Goal: Navigation & Orientation: Find specific page/section

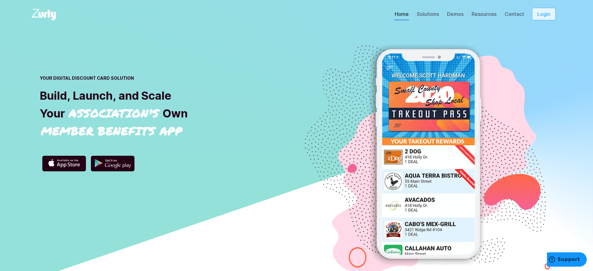
click at [549, 14] on button "Login" at bounding box center [544, 14] width 24 height 12
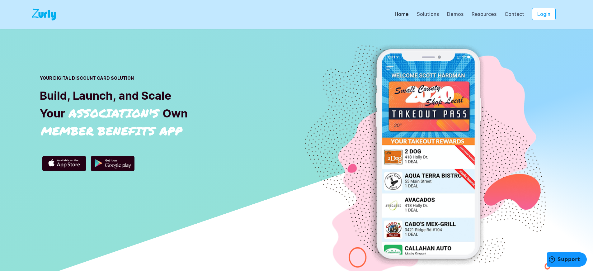
scroll to position [2072, 0]
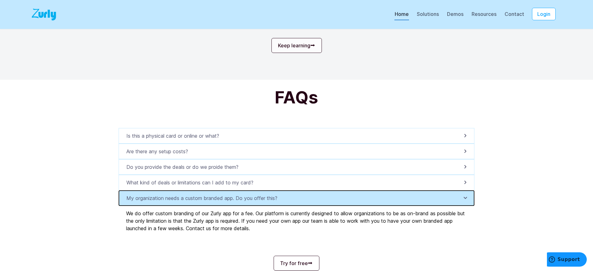
click at [194, 194] on p "My organization needs a custom branded app. Do you offer this?" at bounding box center [203, 197] width 155 height 7
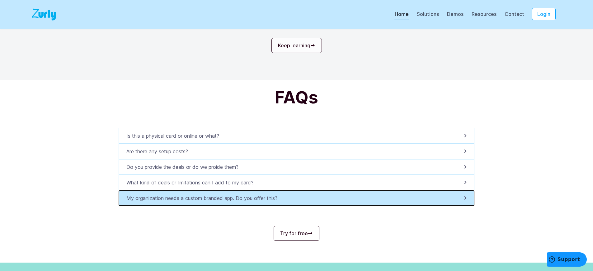
click at [194, 194] on p "My organization needs a custom branded app. Do you offer this?" at bounding box center [203, 197] width 155 height 7
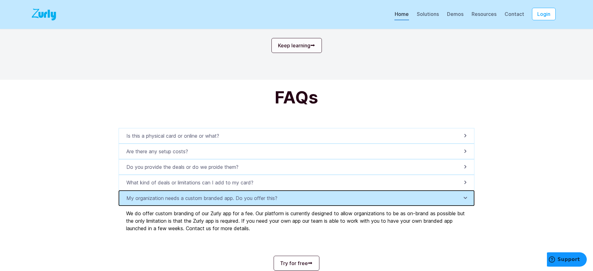
click at [194, 194] on p "My organization needs a custom branded app. Do you offer this?" at bounding box center [203, 197] width 155 height 7
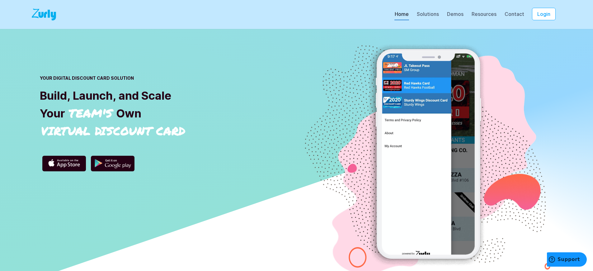
scroll to position [2162, 0]
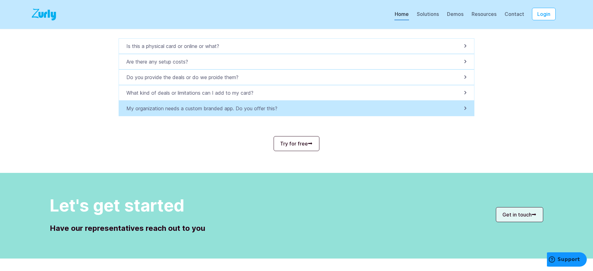
click at [194, 105] on p "My organization needs a custom branded app. Do you offer this?" at bounding box center [203, 108] width 155 height 7
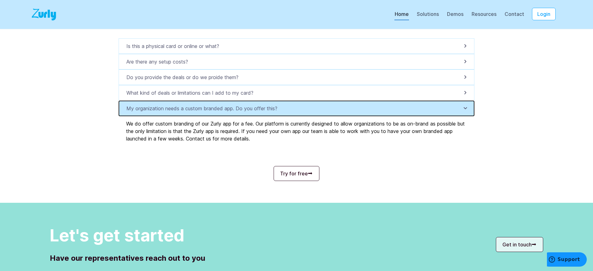
click at [194, 105] on p "My organization needs a custom branded app. Do you offer this?" at bounding box center [203, 108] width 155 height 7
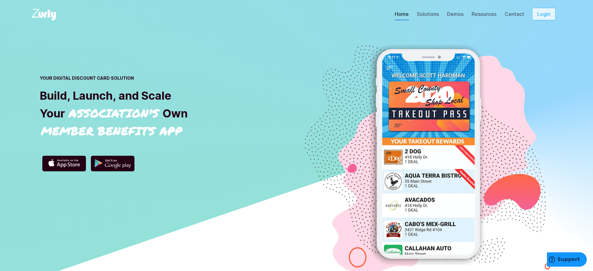
click at [549, 14] on button "Login" at bounding box center [544, 14] width 24 height 12
